Goal: Transaction & Acquisition: Obtain resource

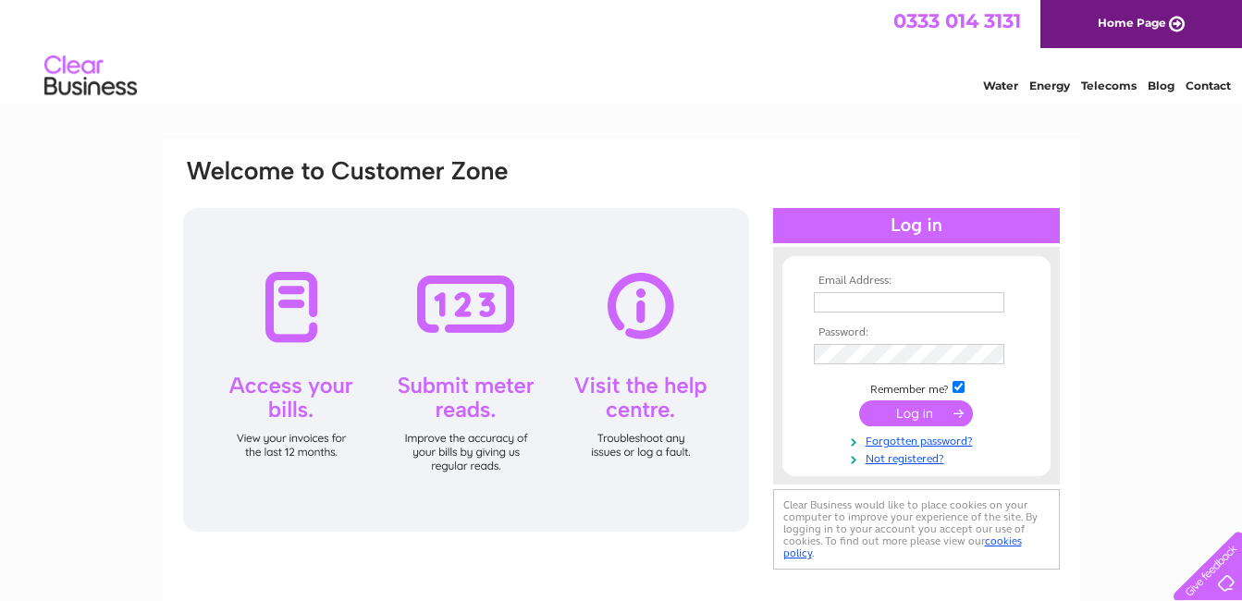
drag, startPoint x: 0, startPoint y: 0, endPoint x: 850, endPoint y: 294, distance: 899.5
click at [850, 294] on input "text" at bounding box center [909, 302] width 191 height 20
type input "[EMAIL_ADDRESS][DOMAIN_NAME]"
click at [886, 415] on input "submit" at bounding box center [916, 413] width 114 height 26
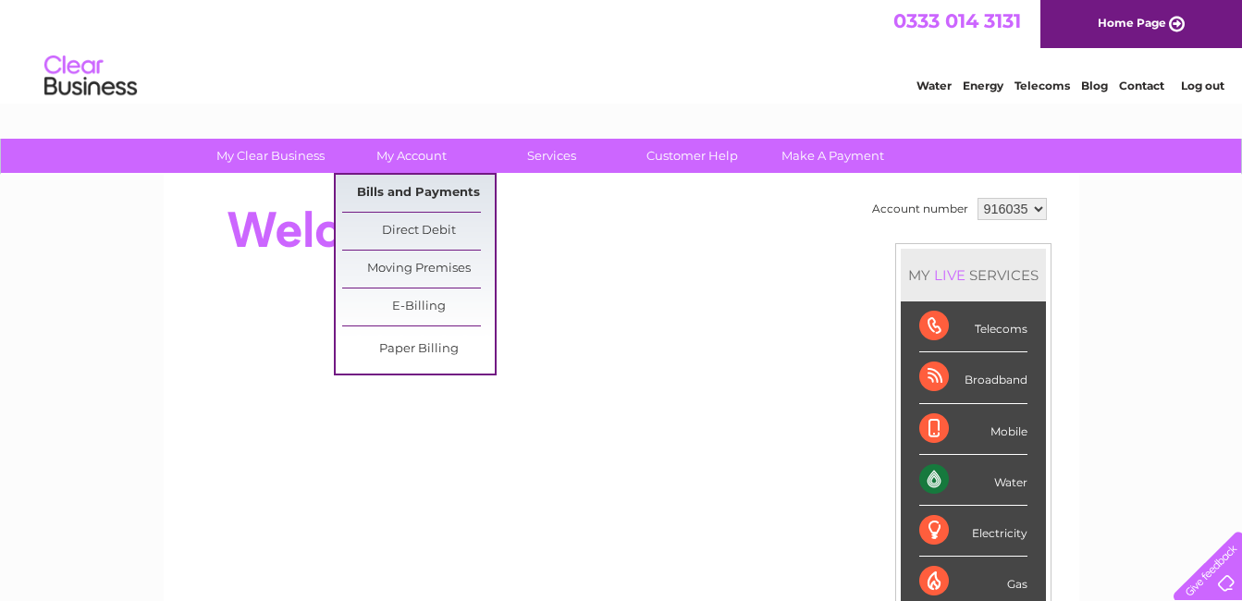
click at [409, 191] on link "Bills and Payments" at bounding box center [418, 193] width 153 height 37
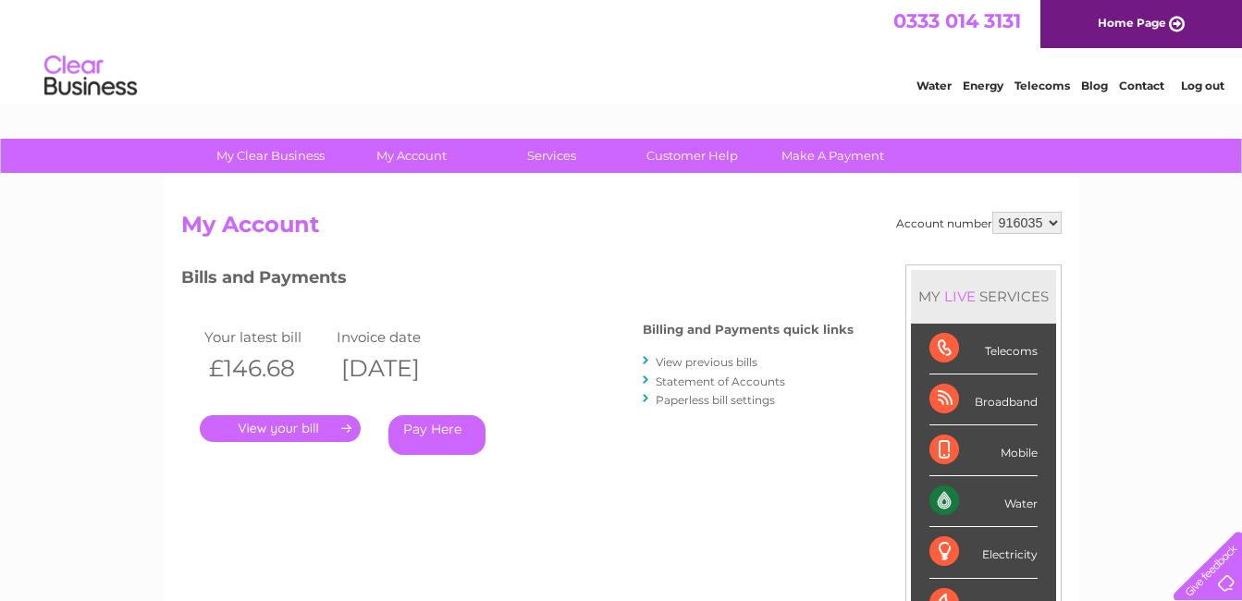
click at [295, 429] on link "." at bounding box center [280, 428] width 161 height 27
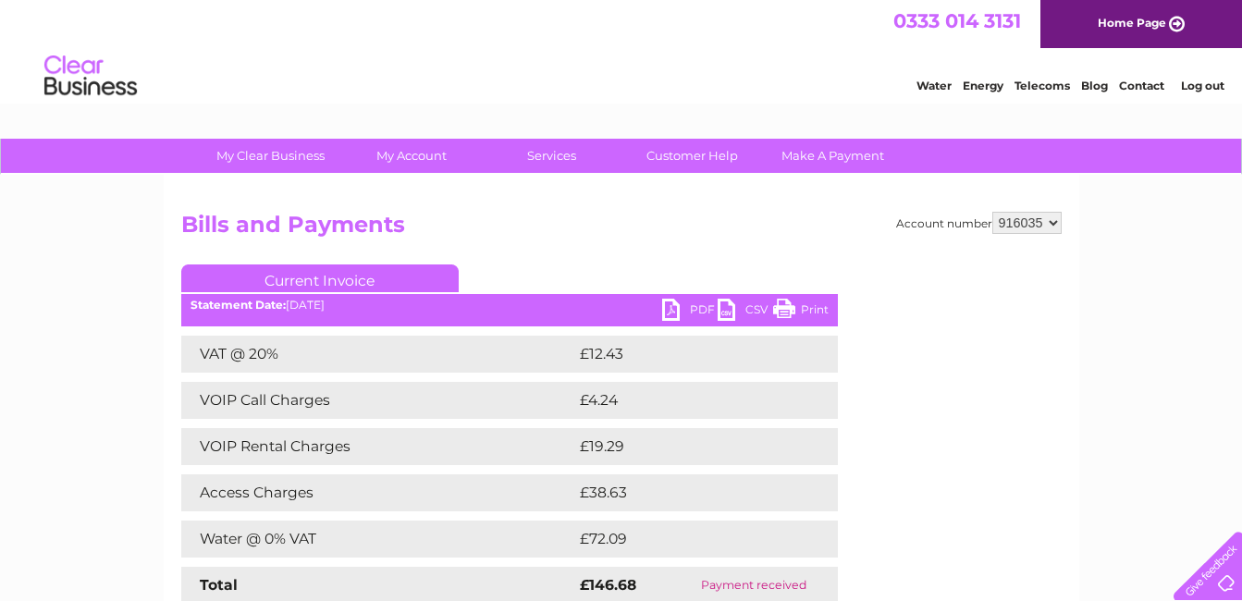
click at [676, 306] on link "PDF" at bounding box center [689, 312] width 55 height 27
